Goal: Navigation & Orientation: Find specific page/section

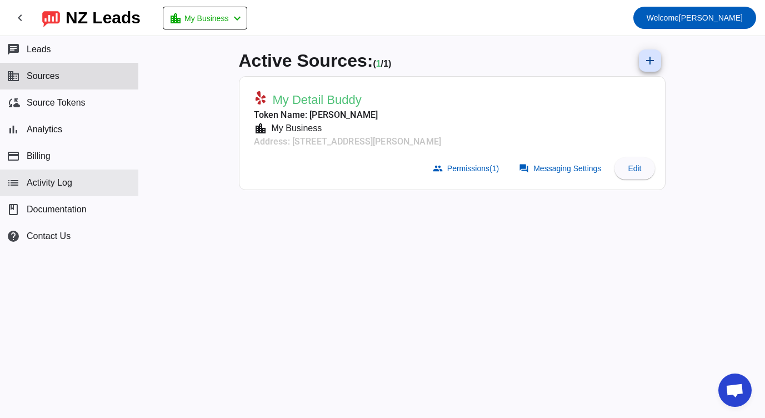
click at [43, 187] on span "Activity Log" at bounding box center [50, 183] width 46 height 10
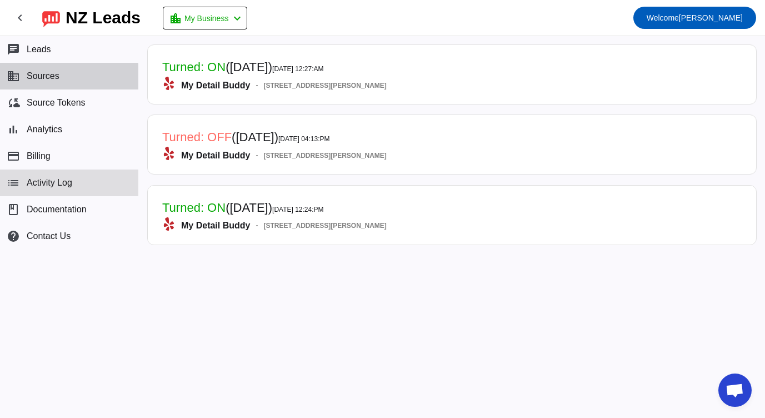
click at [46, 78] on span "Sources" at bounding box center [43, 76] width 33 height 10
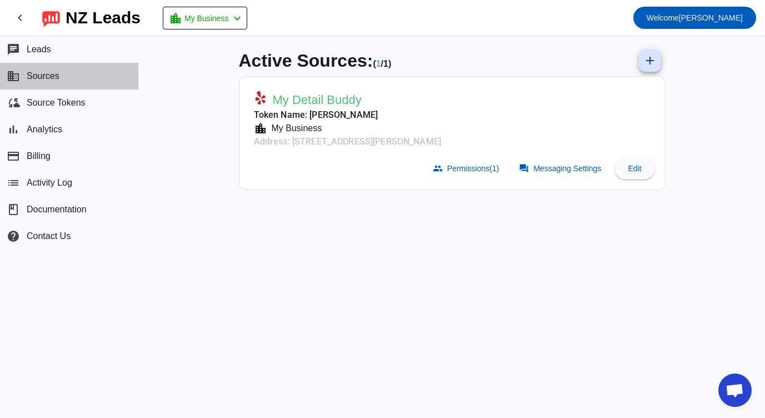
click at [46, 78] on span "Sources" at bounding box center [43, 76] width 33 height 10
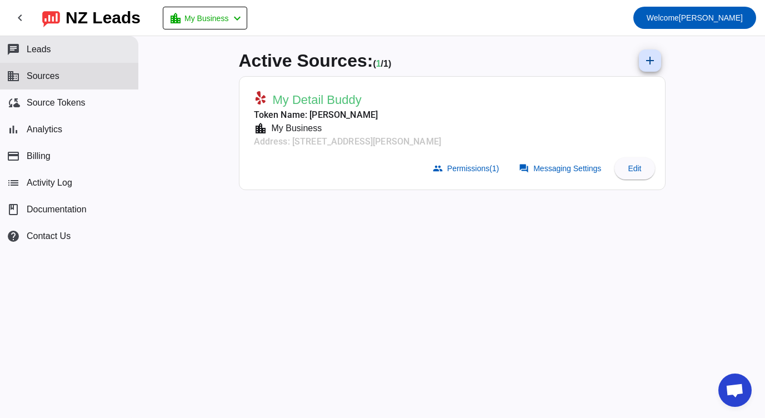
click at [34, 44] on span "Leads" at bounding box center [39, 49] width 24 height 10
